Goal: Navigation & Orientation: Find specific page/section

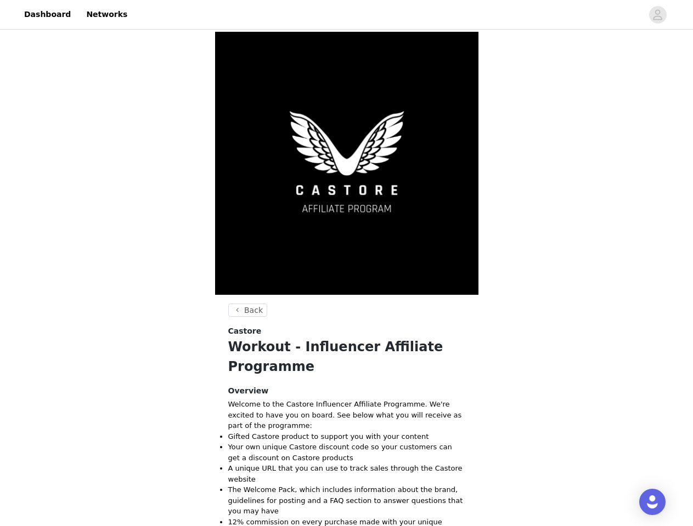
click at [346, 263] on img at bounding box center [346, 163] width 263 height 263
click at [346, 15] on div at bounding box center [388, 14] width 508 height 25
click at [658, 15] on icon "avatar" at bounding box center [657, 15] width 10 height 18
click at [246, 310] on body "Dashboard Networks Back Castore Workout - Influencer Affiliate Programme Overvi…" at bounding box center [346, 263] width 693 height 526
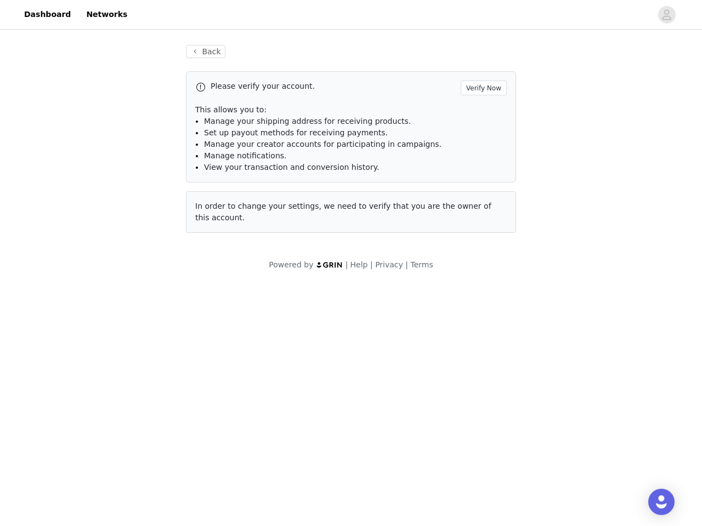
click at [652, 502] on div "Open Intercom Messenger" at bounding box center [661, 502] width 26 height 26
